Goal: Information Seeking & Learning: Check status

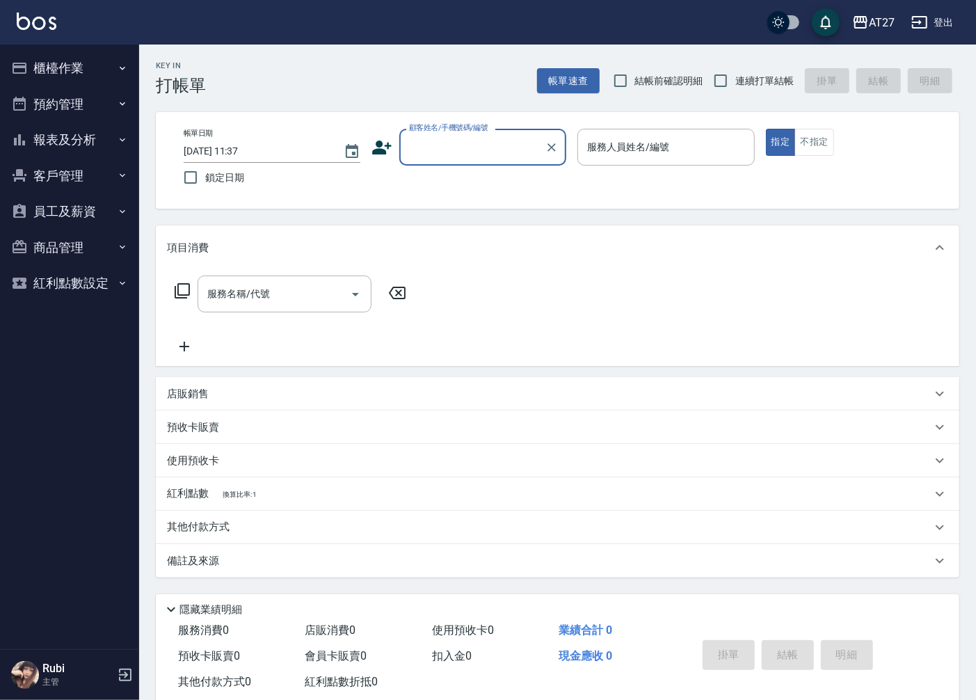
click at [94, 149] on button "報表及分析" at bounding box center [70, 140] width 128 height 36
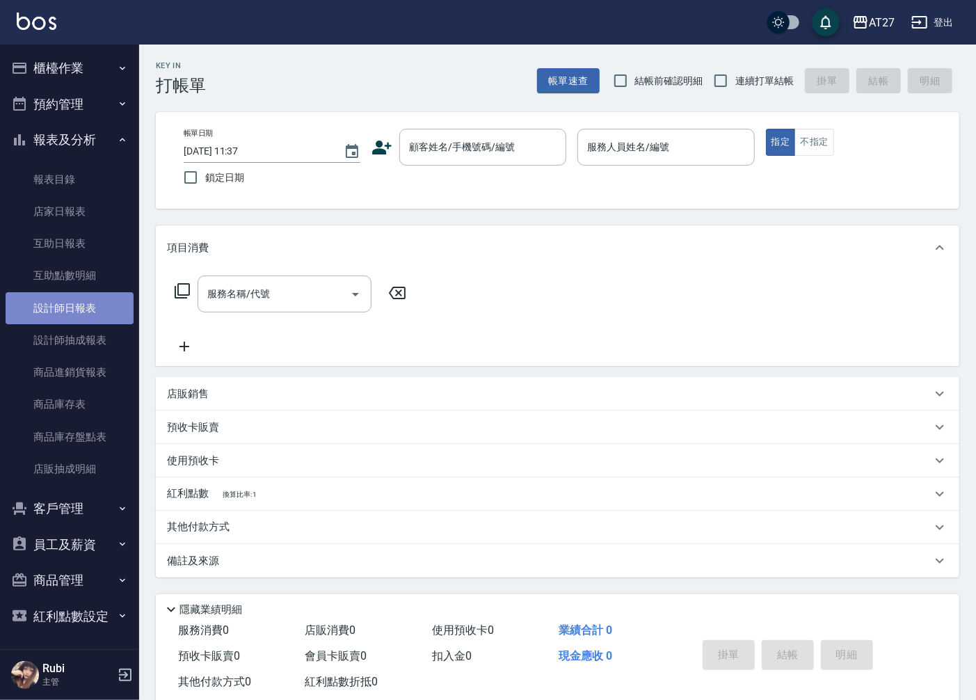
click at [81, 296] on link "設計師日報表" at bounding box center [70, 308] width 128 height 32
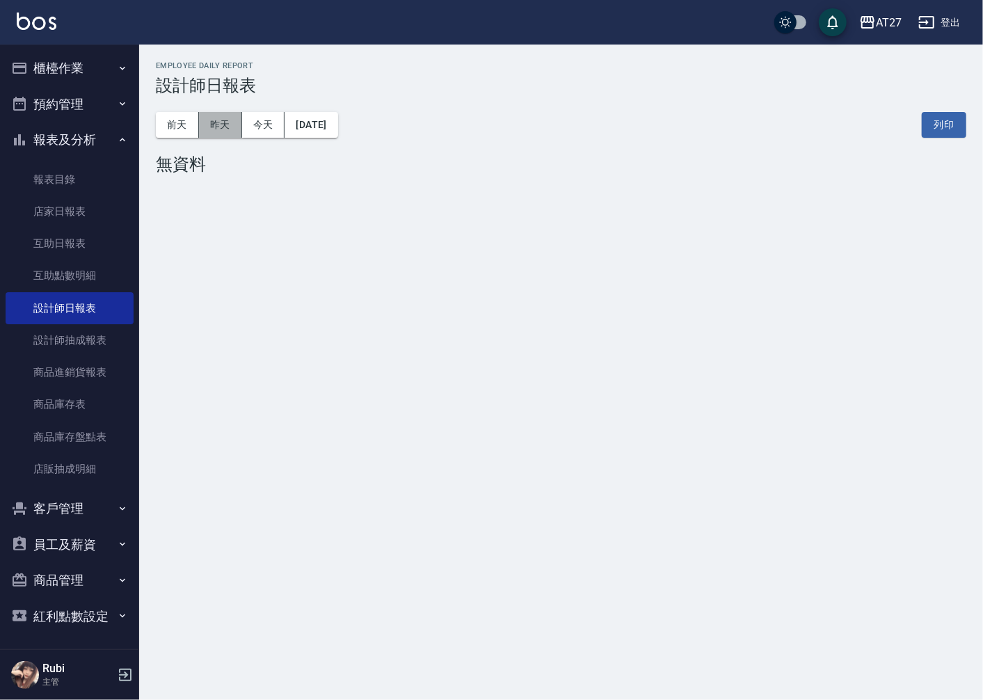
click at [218, 128] on button "昨天" at bounding box center [220, 125] width 43 height 26
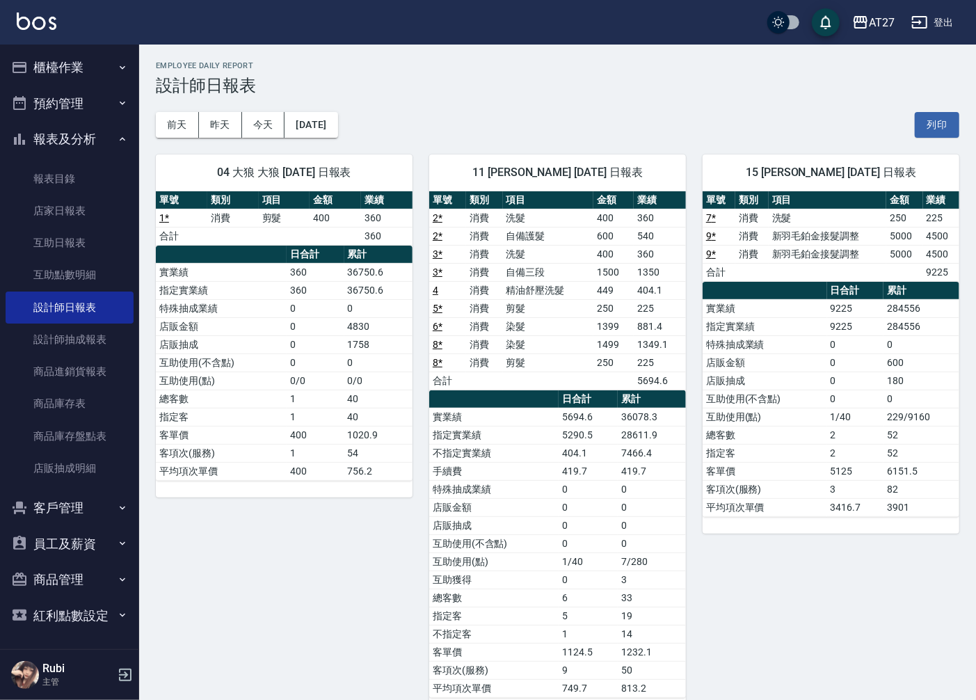
scroll to position [32, 0]
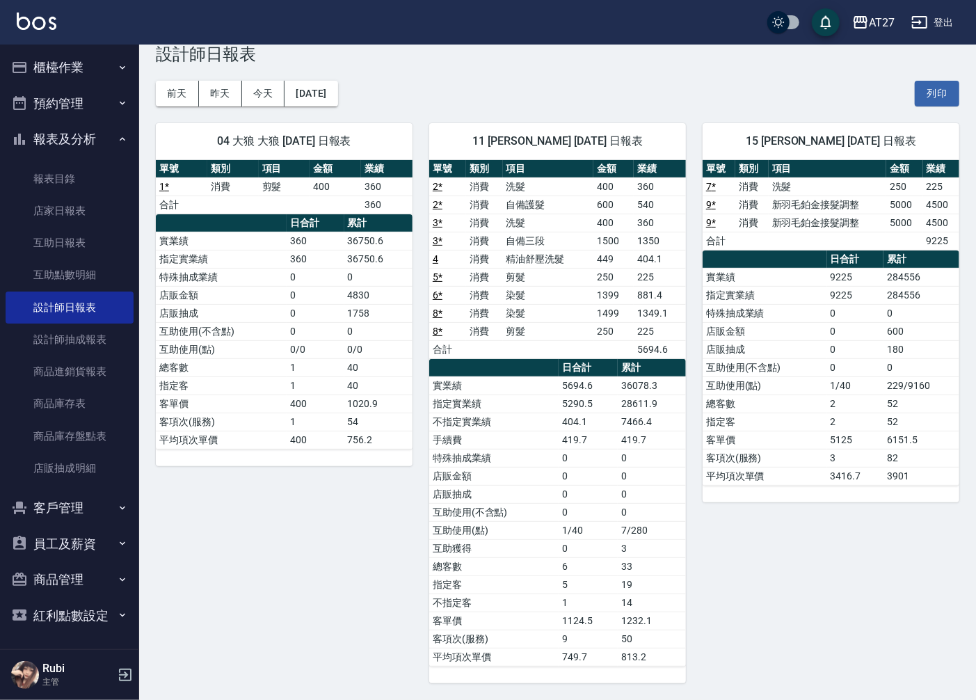
drag, startPoint x: 184, startPoint y: 88, endPoint x: 209, endPoint y: 81, distance: 26.2
click at [184, 88] on button "前天" at bounding box center [177, 94] width 43 height 26
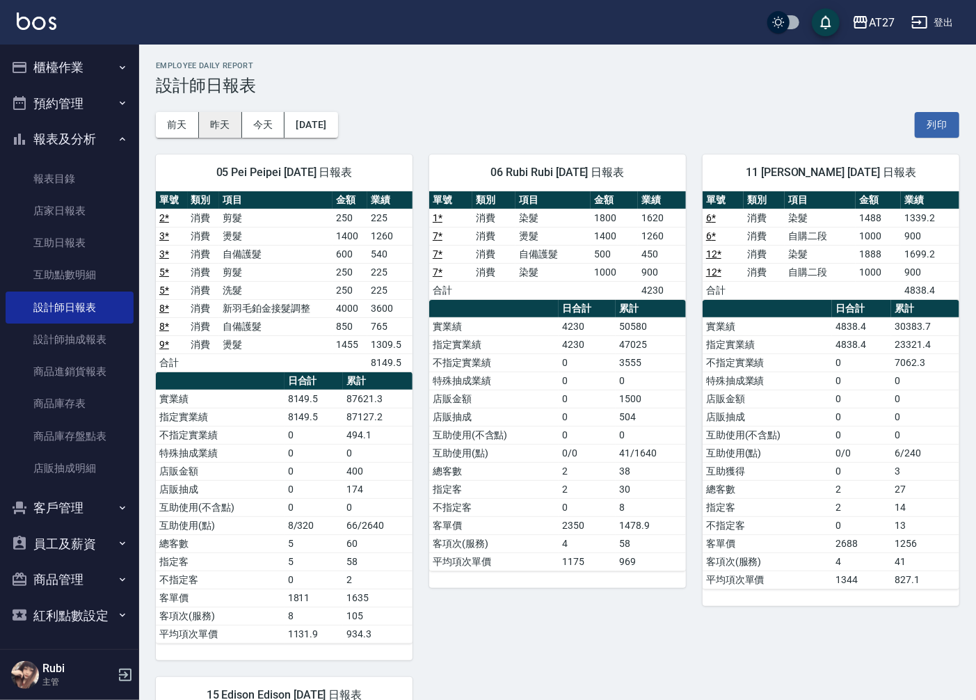
click at [223, 123] on button "昨天" at bounding box center [220, 125] width 43 height 26
